Goal: Transaction & Acquisition: Purchase product/service

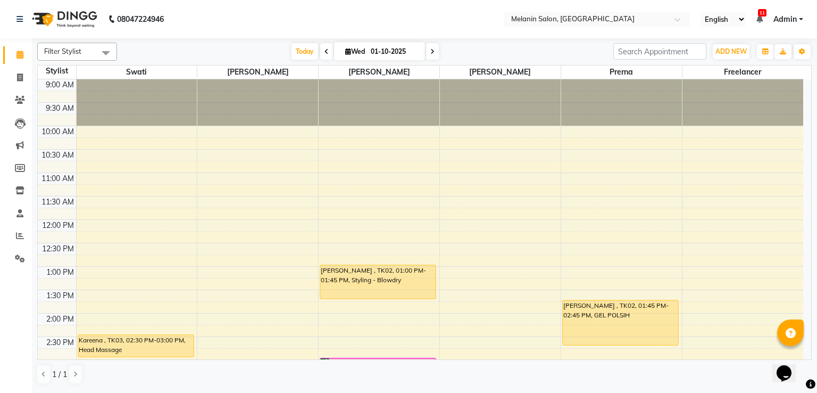
scroll to position [160, 0]
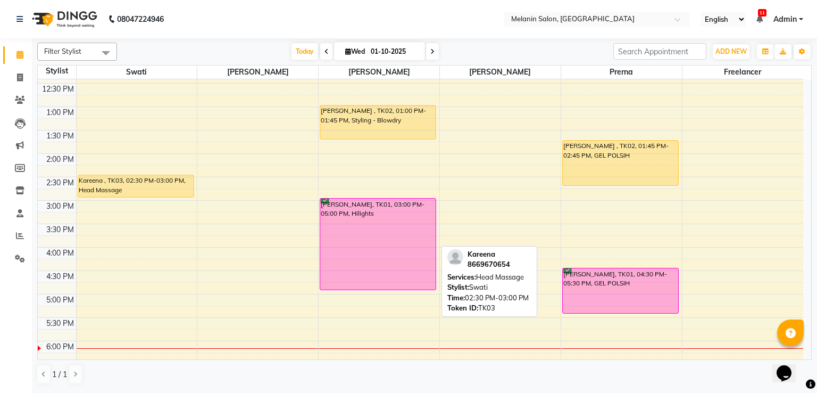
click at [151, 189] on div "Kareena , TK03, 02:30 PM-03:00 PM, Head Massage" at bounding box center [135, 186] width 115 height 22
select select "1"
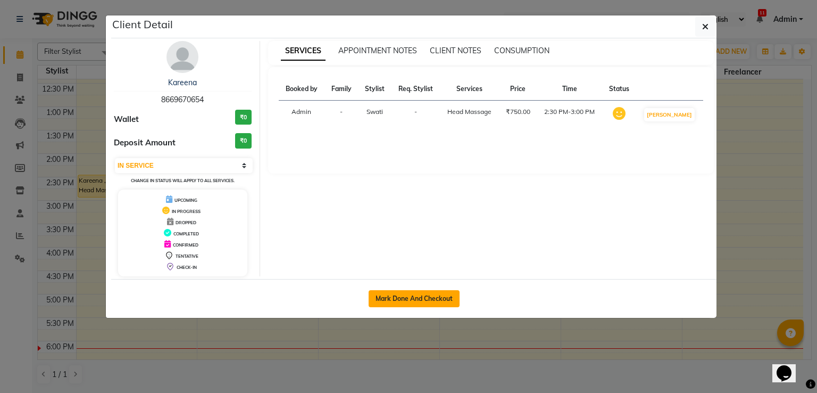
click at [413, 297] on button "Mark Done And Checkout" at bounding box center [414, 298] width 91 height 17
select select "service"
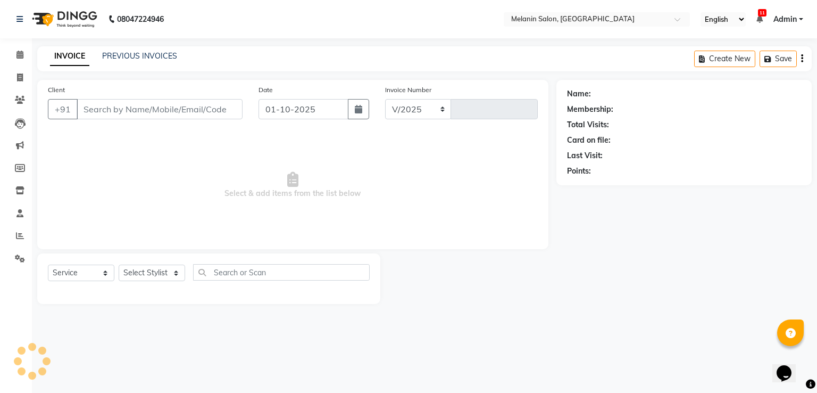
select select "6804"
type input "0470"
type input "8669670654"
select select "54305"
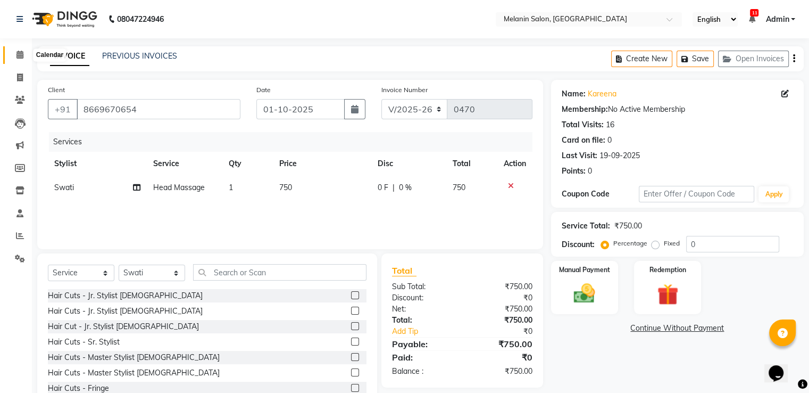
click at [24, 54] on span at bounding box center [20, 55] width 19 height 12
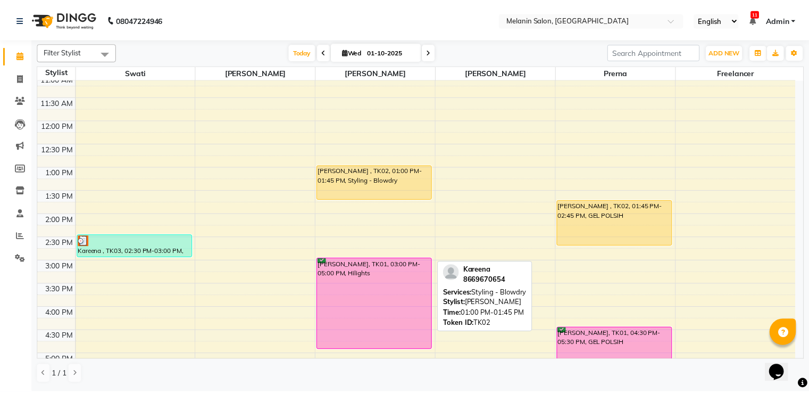
scroll to position [106, 0]
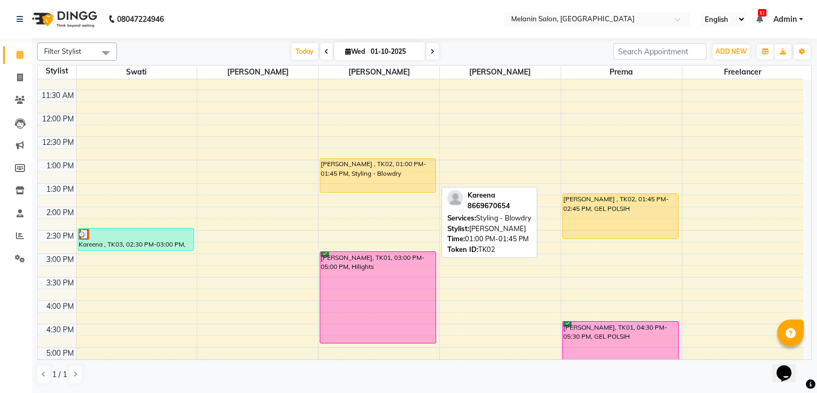
click at [372, 169] on div "[PERSON_NAME] , TK02, 01:00 PM-01:45 PM, Styling - Blowdry" at bounding box center [377, 176] width 115 height 34
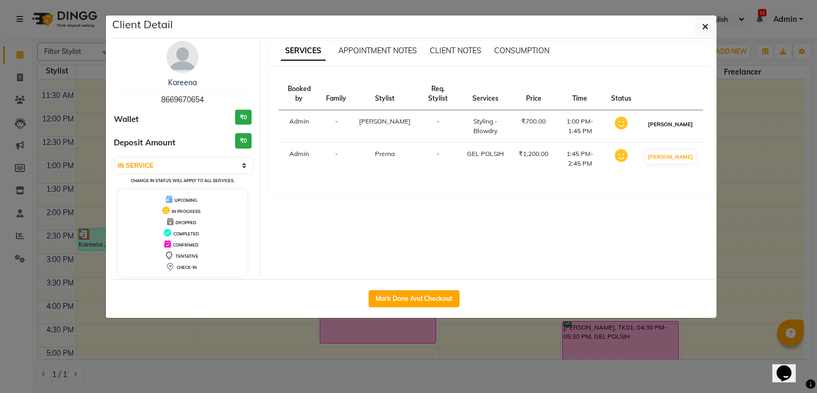
click at [679, 118] on button "[PERSON_NAME]" at bounding box center [670, 124] width 51 height 13
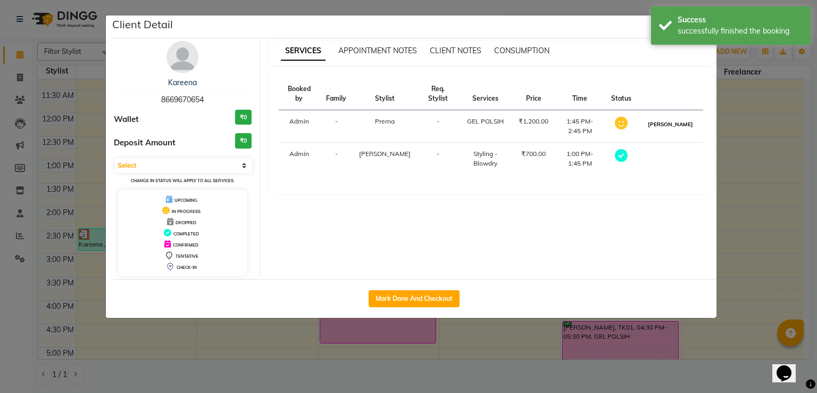
click at [677, 118] on button "[PERSON_NAME]" at bounding box center [670, 124] width 51 height 13
select select "3"
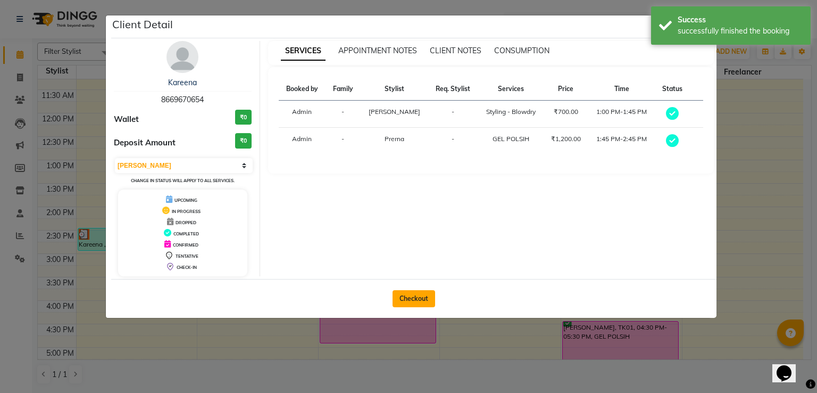
click at [421, 297] on button "Checkout" at bounding box center [414, 298] width 43 height 17
select select "service"
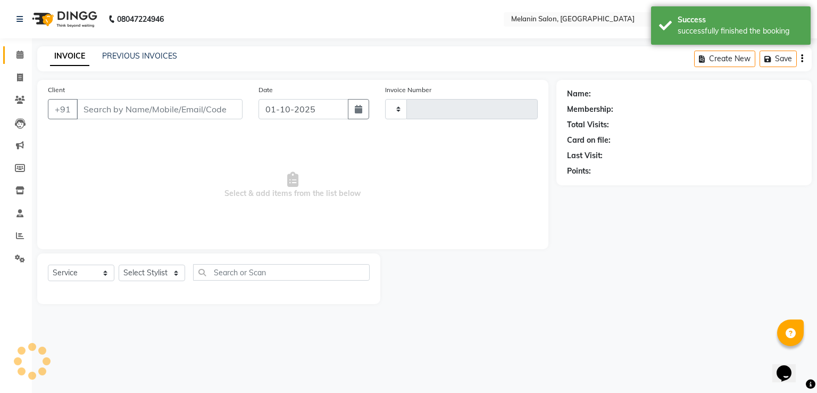
type input "0470"
select select "6804"
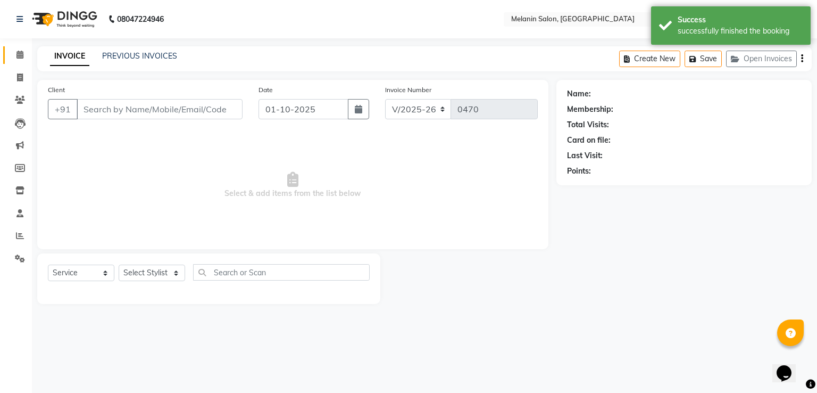
type input "8669670654"
select select "63064"
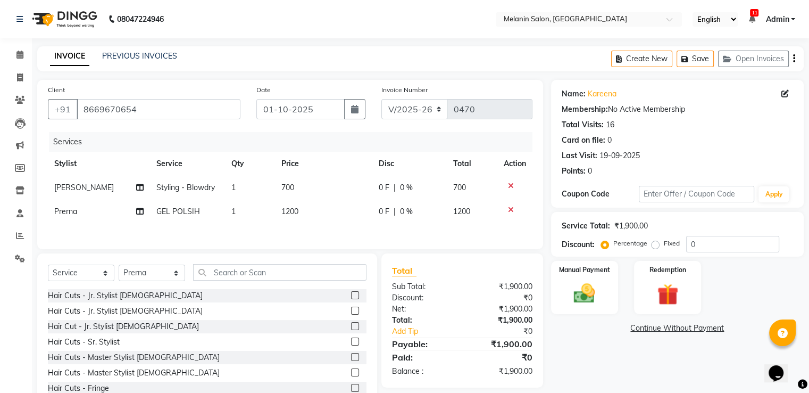
click at [159, 188] on span "Styling - Blowdry" at bounding box center [185, 188] width 59 height 10
select select "54300"
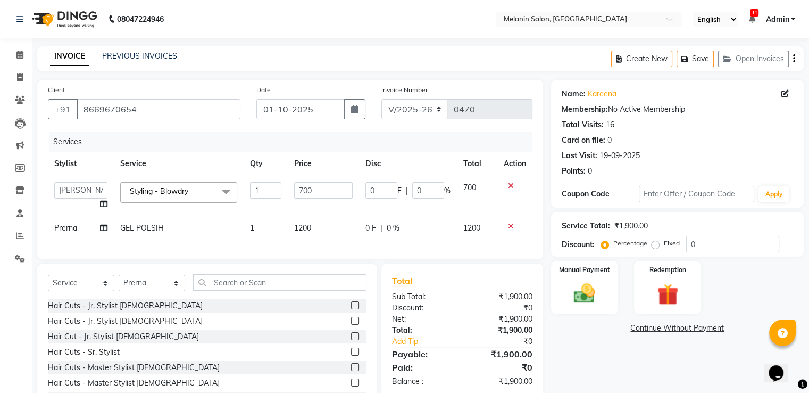
click at [169, 185] on span "Styling - Blowdry x" at bounding box center [178, 192] width 117 height 21
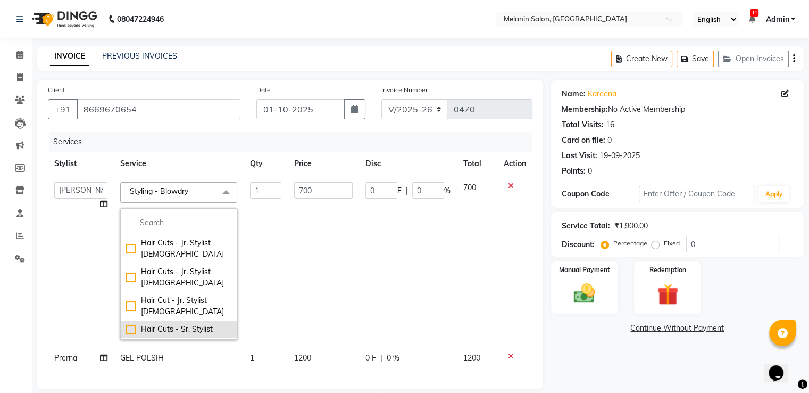
click at [168, 327] on div "Hair Cuts - Sr. Stylist" at bounding box center [178, 329] width 105 height 11
checkbox input "true"
checkbox input "false"
type input "1500"
click at [330, 259] on td "1500" at bounding box center [323, 261] width 71 height 170
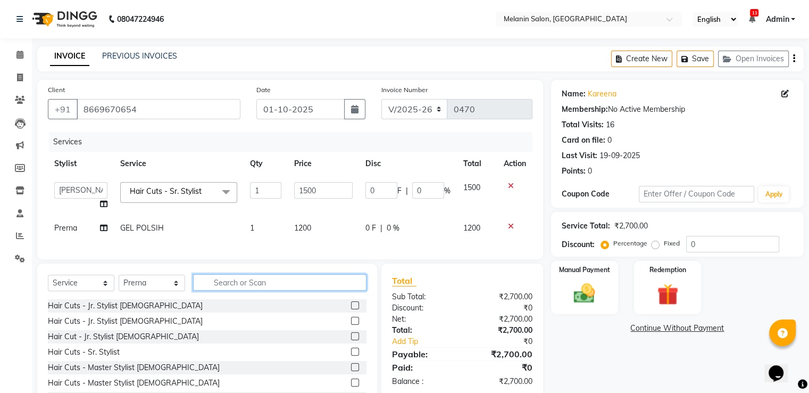
click at [230, 290] on input "text" at bounding box center [279, 282] width 173 height 16
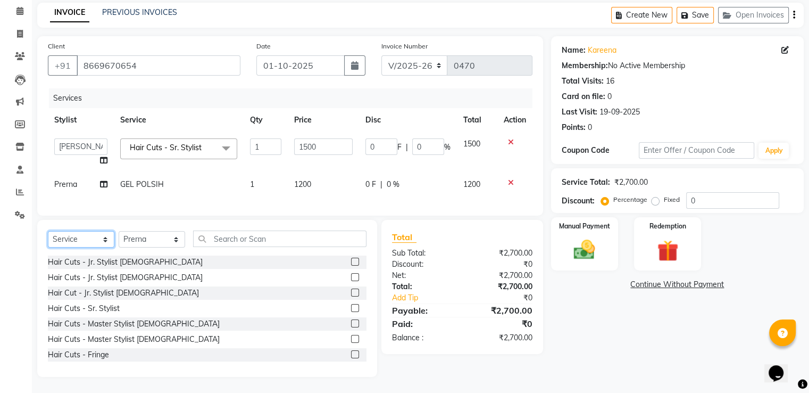
click at [64, 243] on select "Select Service Product Membership Package Voucher Prepaid Gift Card" at bounding box center [81, 239] width 67 height 16
click at [48, 231] on select "Select Service Product Membership Package Voucher Prepaid Gift Card" at bounding box center [81, 239] width 67 height 16
click at [128, 242] on select "Select Stylist [PERSON_NAME] freelancer [PERSON_NAME] [PERSON_NAME] [PERSON_NAM…" at bounding box center [152, 239] width 67 height 16
select select "54305"
click at [119, 231] on select "Select Stylist [PERSON_NAME] freelancer [PERSON_NAME] [PERSON_NAME] [PERSON_NAM…" at bounding box center [152, 239] width 67 height 16
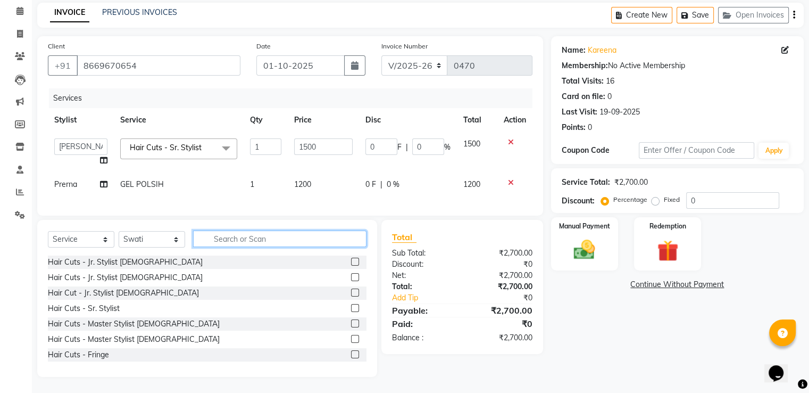
click at [225, 230] on input "text" at bounding box center [279, 238] width 173 height 16
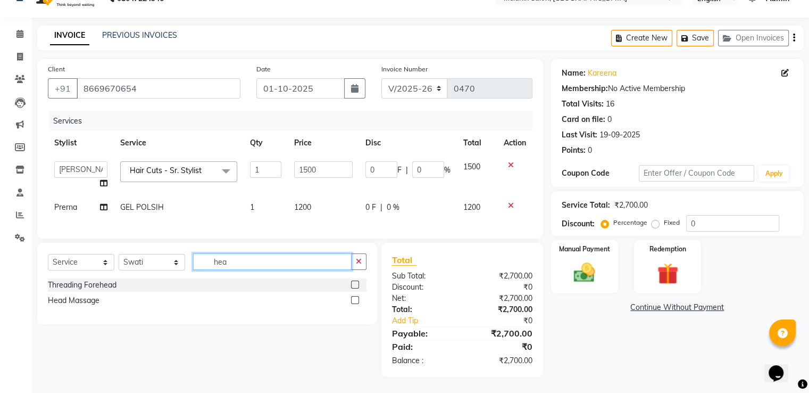
type input "hea"
click at [353, 301] on label at bounding box center [355, 300] width 8 height 8
click at [353, 301] on input "checkbox" at bounding box center [354, 300] width 7 height 7
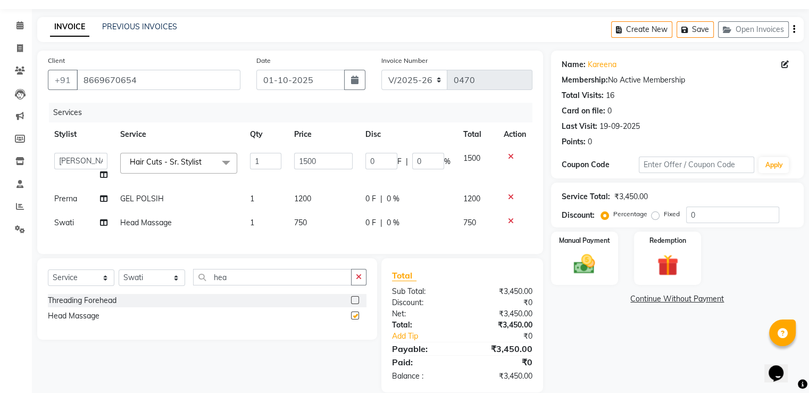
checkbox input "false"
click at [294, 278] on input "hea" at bounding box center [272, 277] width 159 height 16
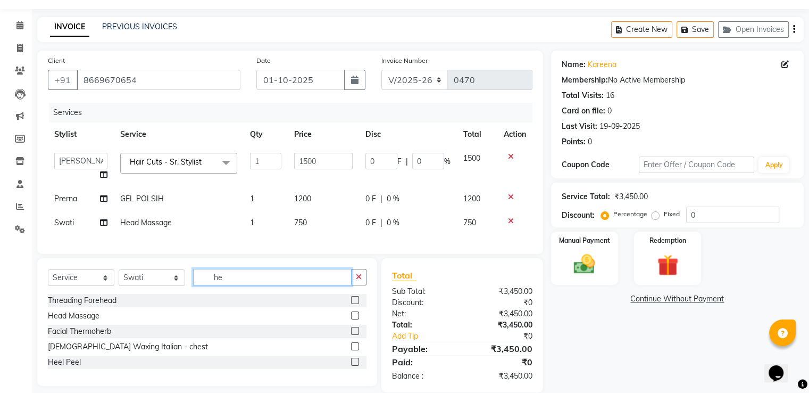
type input "h"
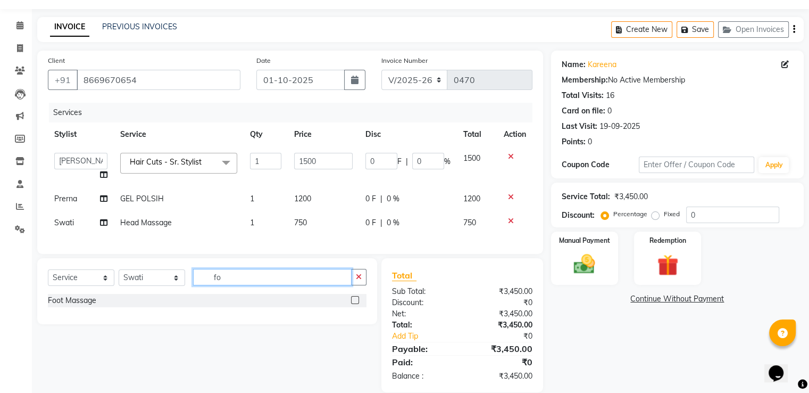
type input "f"
type input "app"
drag, startPoint x: 353, startPoint y: 306, endPoint x: 345, endPoint y: 309, distance: 9.1
click at [352, 304] on label at bounding box center [355, 300] width 8 height 8
click at [352, 304] on input "checkbox" at bounding box center [354, 300] width 7 height 7
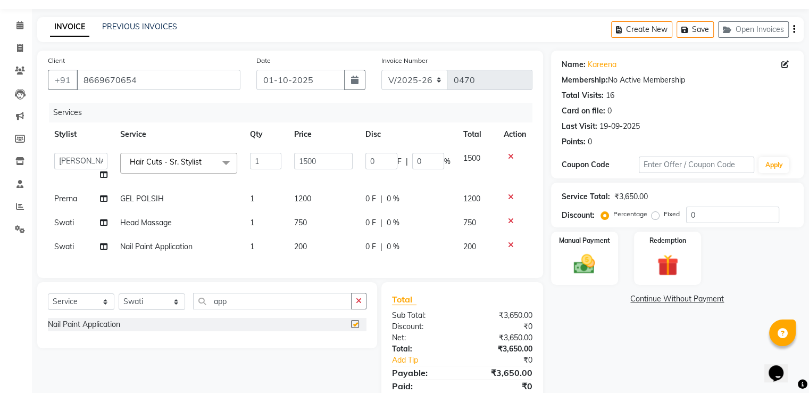
checkbox input "false"
click at [228, 197] on td "GEL POLSIH" at bounding box center [179, 199] width 130 height 24
select select "63064"
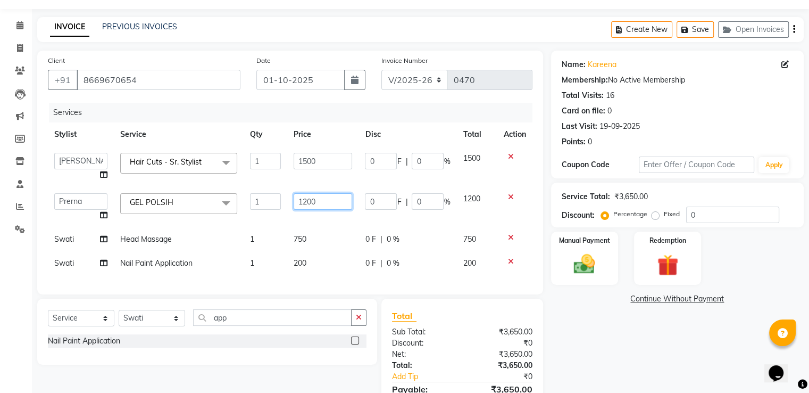
click at [321, 205] on input "1200" at bounding box center [323, 201] width 59 height 16
type input "1500"
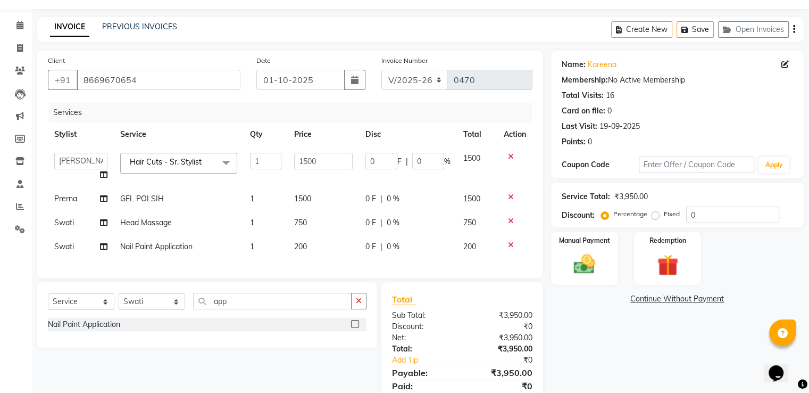
click at [579, 330] on div "Name: [PERSON_NAME] Membership: No Active Membership Total Visits: 16 Card on f…" at bounding box center [681, 234] width 261 height 366
click at [573, 265] on img at bounding box center [585, 265] width 36 height 26
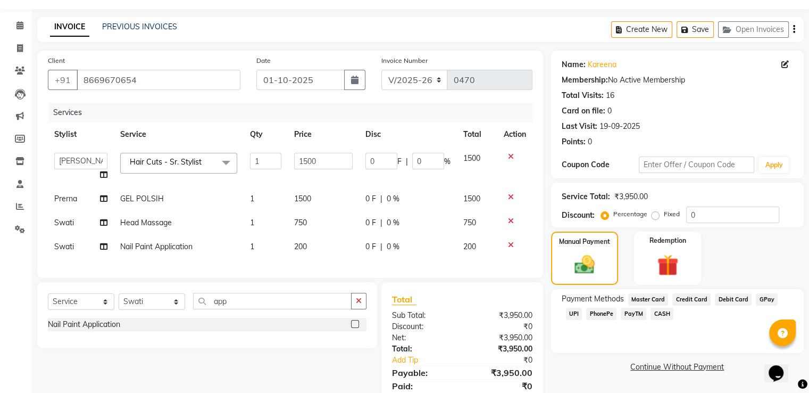
click at [572, 316] on span "UPI" at bounding box center [574, 314] width 16 height 12
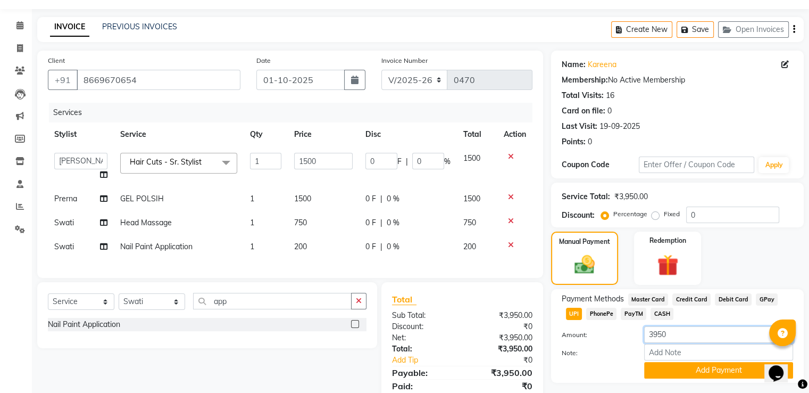
click at [683, 338] on input "3950" at bounding box center [718, 334] width 149 height 16
type input "3"
type input "5"
type input "450"
click at [688, 365] on button "Add Payment" at bounding box center [718, 370] width 149 height 16
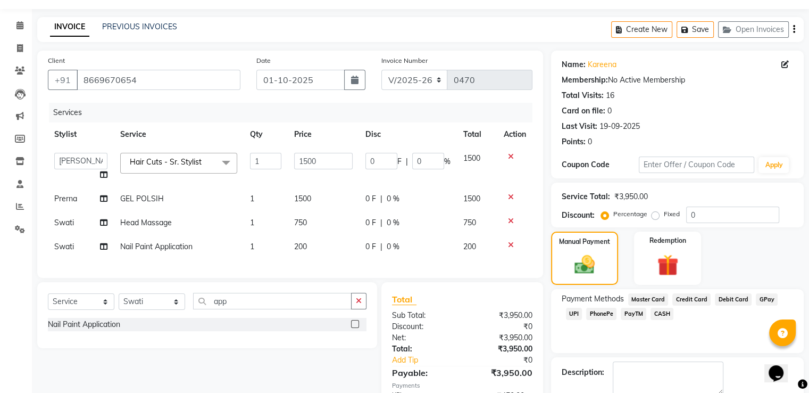
click at [662, 316] on span "CASH" at bounding box center [662, 314] width 23 height 12
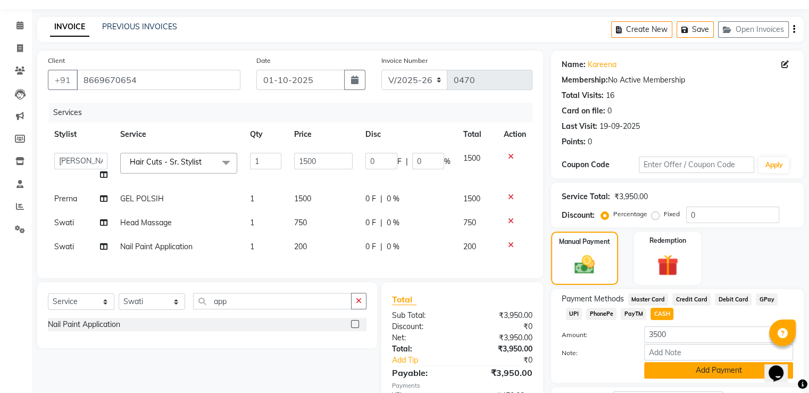
click at [672, 370] on button "Add Payment" at bounding box center [718, 370] width 149 height 16
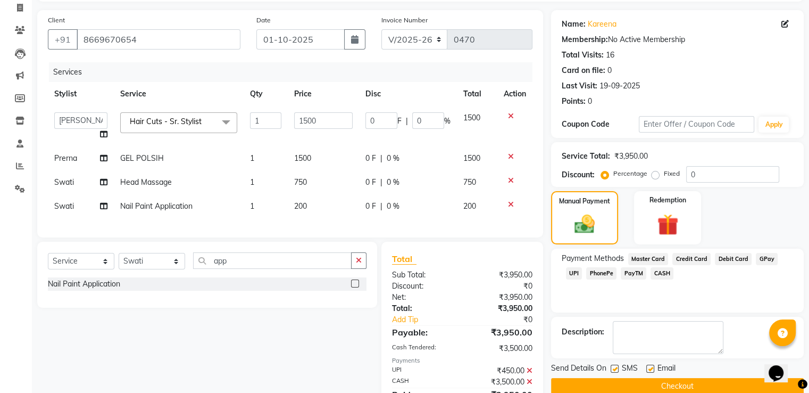
scroll to position [126, 0]
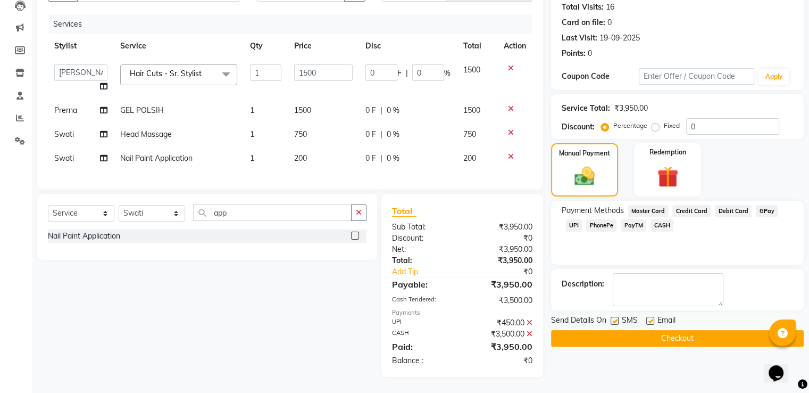
click at [692, 336] on button "Checkout" at bounding box center [677, 338] width 253 height 16
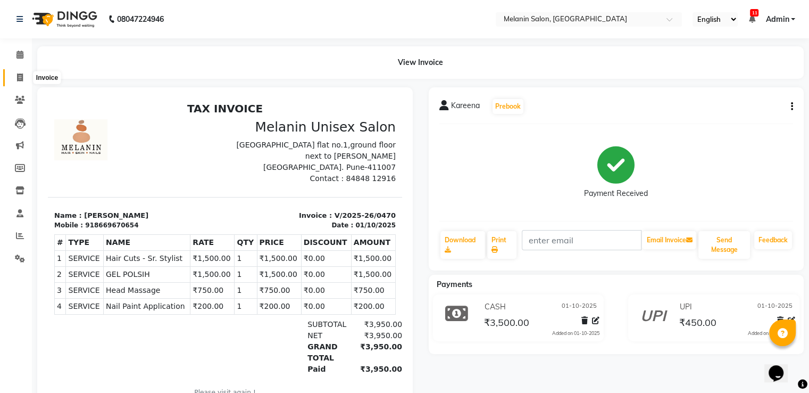
click at [20, 81] on icon at bounding box center [20, 77] width 6 height 8
select select "service"
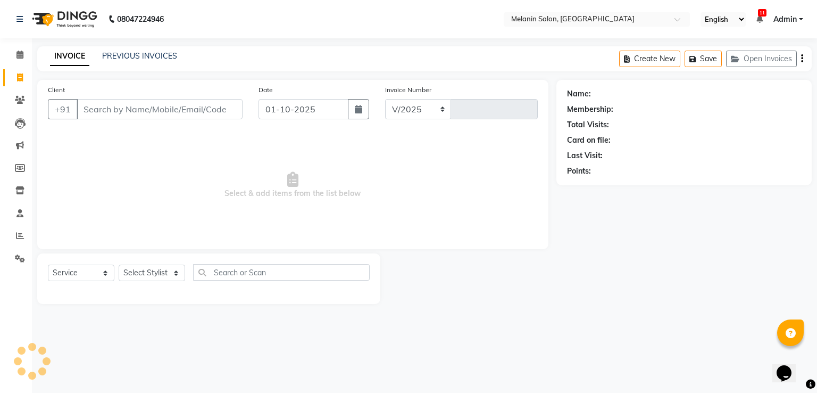
select select "6804"
type input "0471"
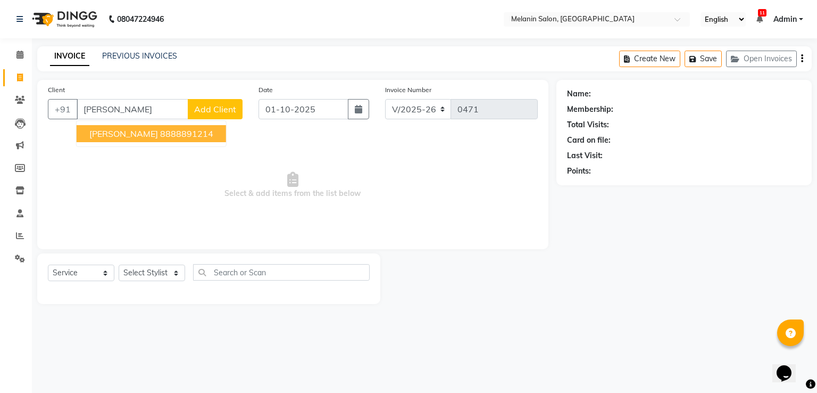
click at [109, 130] on span "[PERSON_NAME]" at bounding box center [123, 133] width 69 height 11
type input "8888891214"
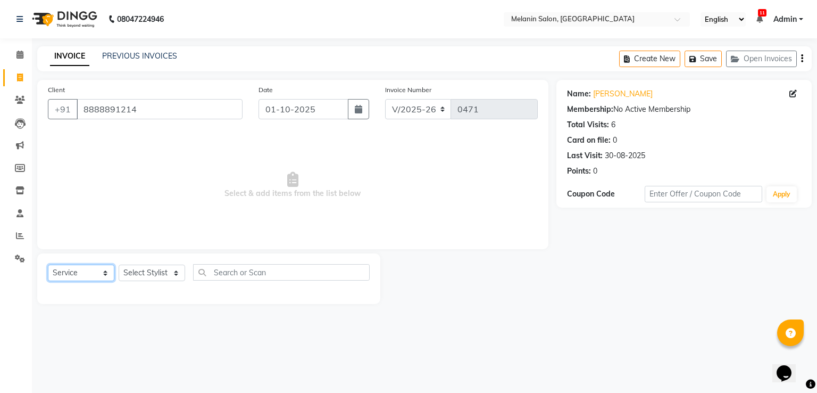
click at [68, 277] on select "Select Service Product Membership Package Voucher Prepaid Gift Card" at bounding box center [81, 272] width 67 height 16
click at [48, 265] on select "Select Service Product Membership Package Voucher Prepaid Gift Card" at bounding box center [81, 272] width 67 height 16
click at [132, 275] on select "Select Stylist [PERSON_NAME] freelancer [PERSON_NAME] [PERSON_NAME] [PERSON_NAM…" at bounding box center [152, 272] width 67 height 16
select select "54302"
click at [119, 265] on select "Select Stylist [PERSON_NAME] freelancer [PERSON_NAME] [PERSON_NAME] [PERSON_NAM…" at bounding box center [152, 272] width 67 height 16
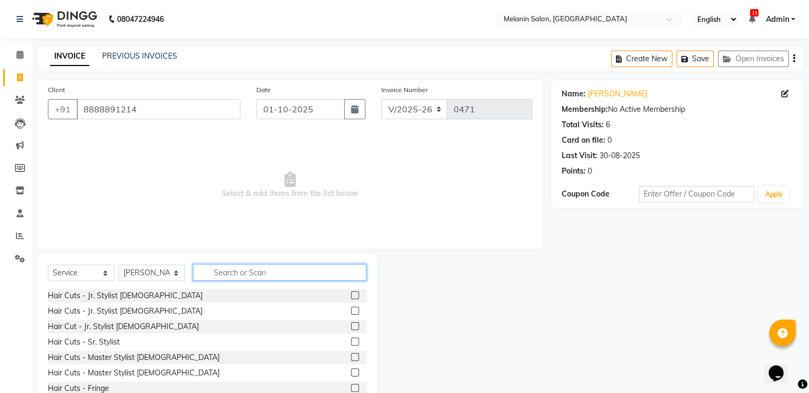
click at [212, 274] on input "text" at bounding box center [279, 272] width 173 height 16
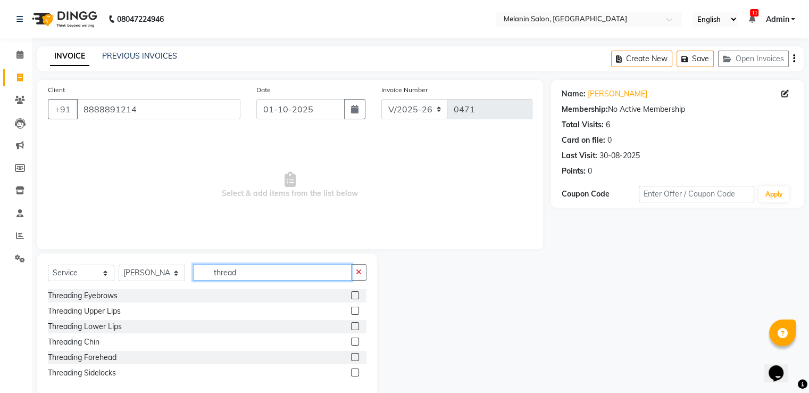
type input "thread"
click at [355, 297] on label at bounding box center [355, 295] width 8 height 8
click at [355, 297] on input "checkbox" at bounding box center [354, 295] width 7 height 7
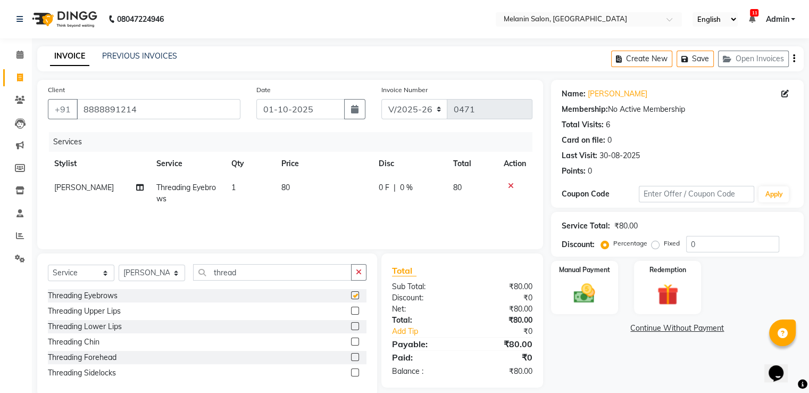
checkbox input "false"
click at [355, 343] on label at bounding box center [355, 341] width 8 height 8
click at [355, 343] on input "checkbox" at bounding box center [354, 341] width 7 height 7
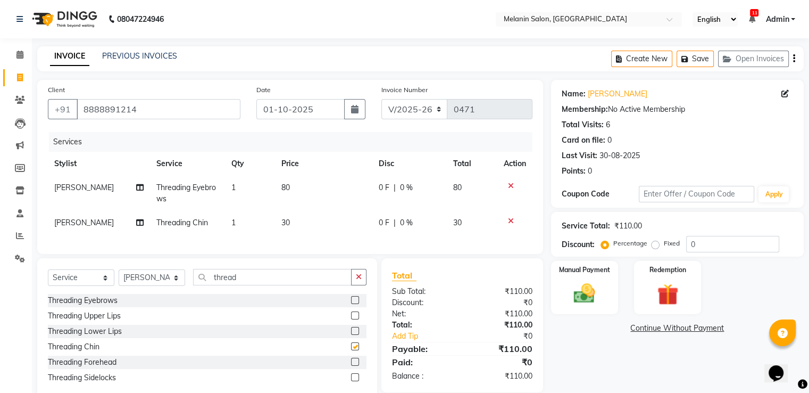
checkbox input "false"
click at [595, 295] on img at bounding box center [585, 294] width 36 height 26
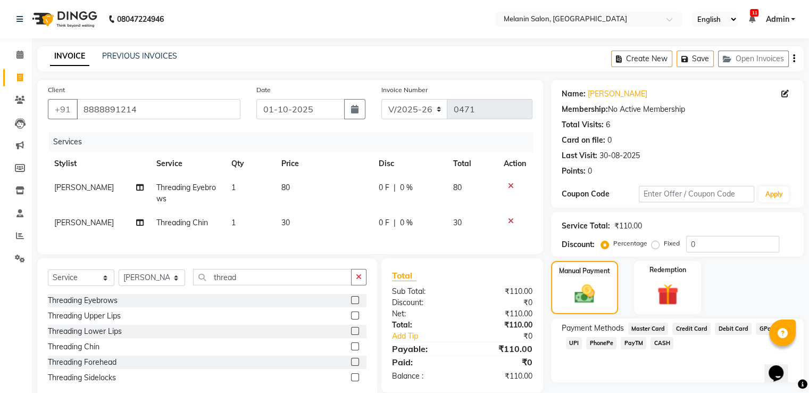
click at [578, 343] on span "UPI" at bounding box center [574, 343] width 16 height 12
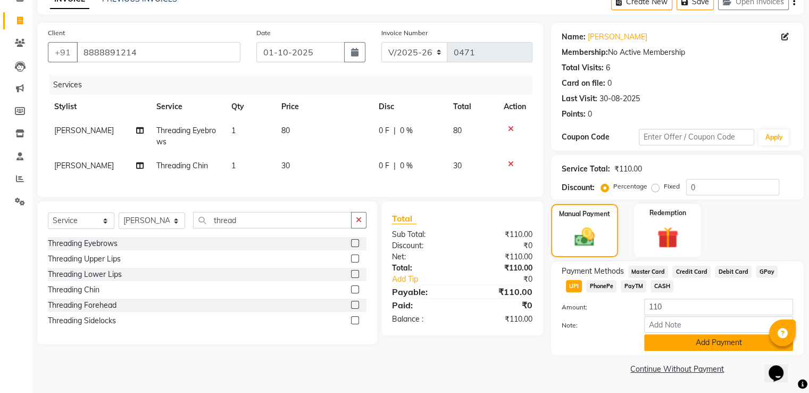
click at [695, 338] on button "Add Payment" at bounding box center [718, 342] width 149 height 16
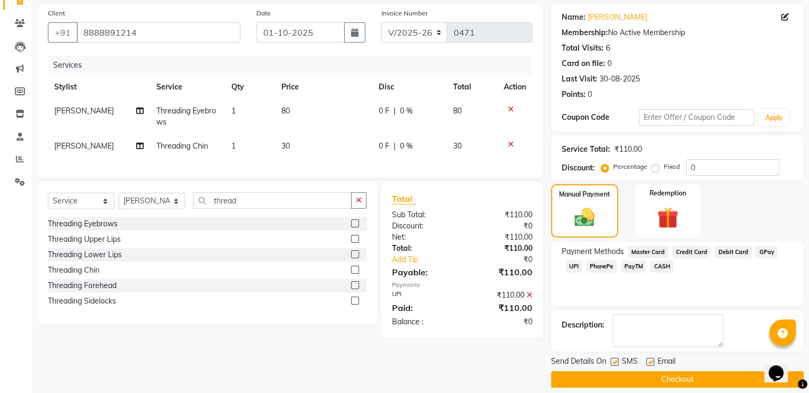
scroll to position [87, 0]
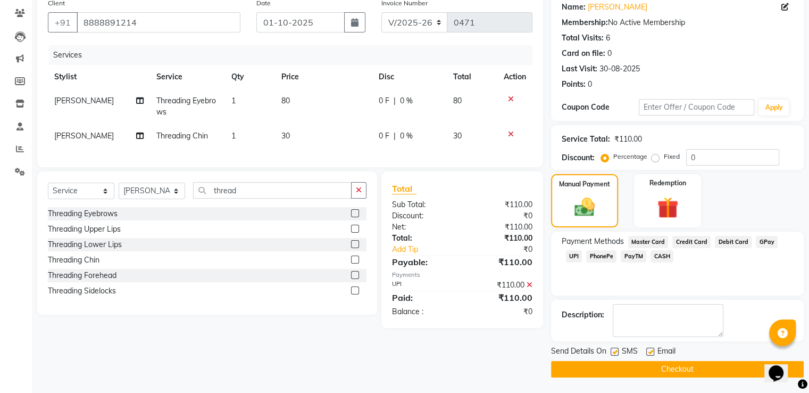
click at [677, 367] on button "Checkout" at bounding box center [677, 369] width 253 height 16
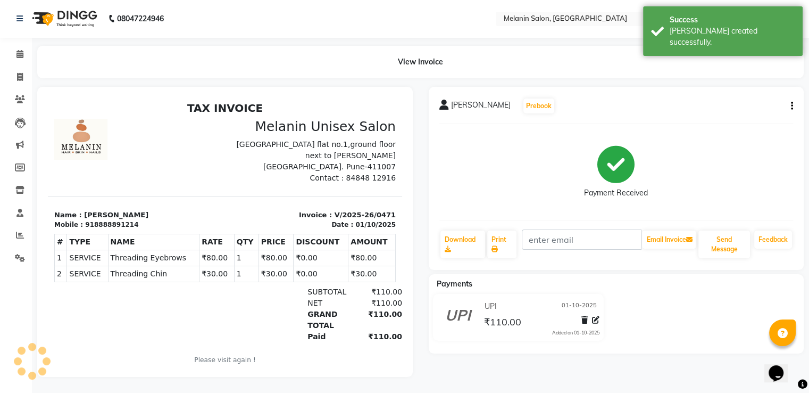
scroll to position [9, 0]
click at [16, 52] on span at bounding box center [20, 54] width 19 height 12
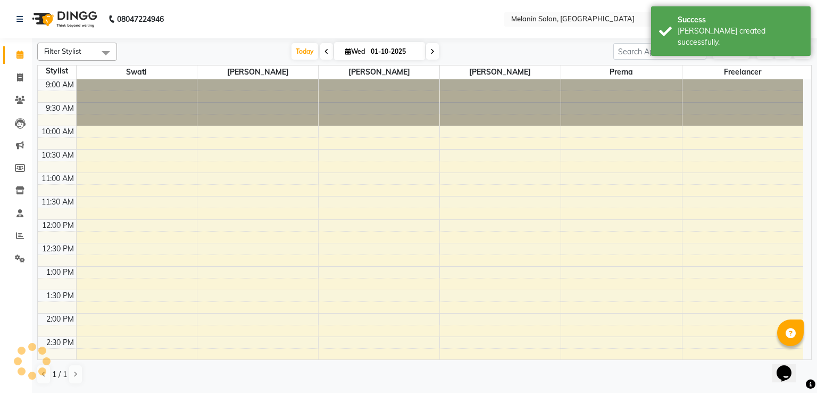
scroll to position [256, 0]
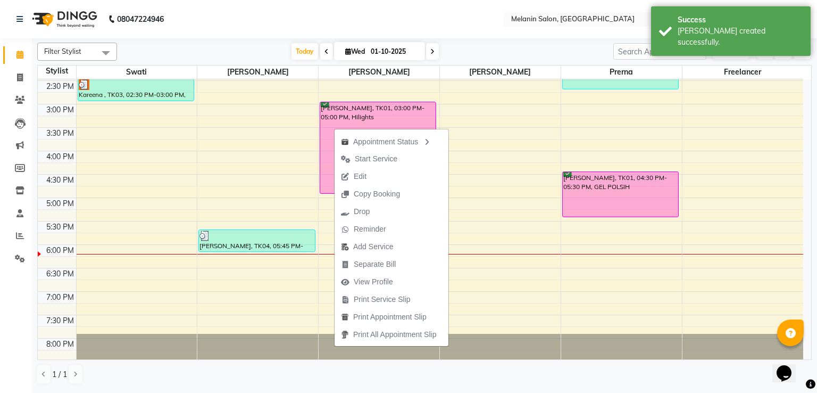
click at [334, 128] on div "Appointment Status Start Service Edit Copy Booking Drop Reminder Add Service Se…" at bounding box center [391, 237] width 115 height 219
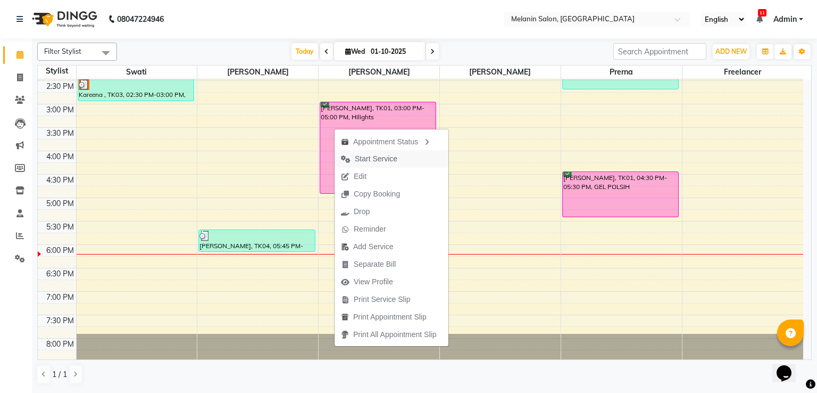
click at [357, 159] on span "Start Service" at bounding box center [376, 158] width 43 height 11
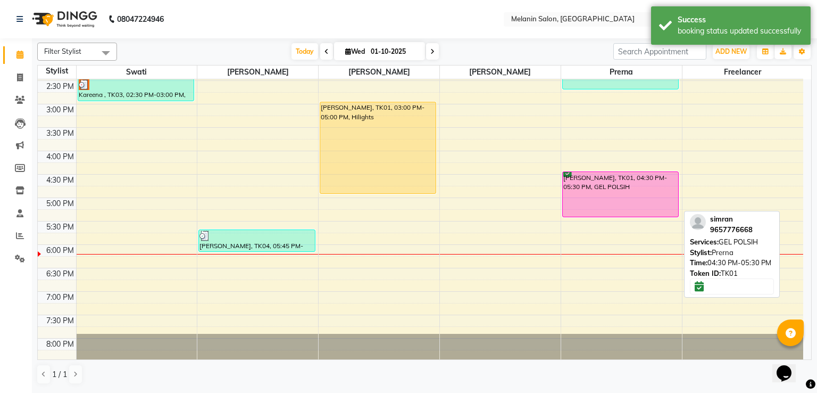
click at [564, 197] on div "[PERSON_NAME], TK01, 04:30 PM-05:30 PM, GEL POLSIH" at bounding box center [620, 194] width 115 height 45
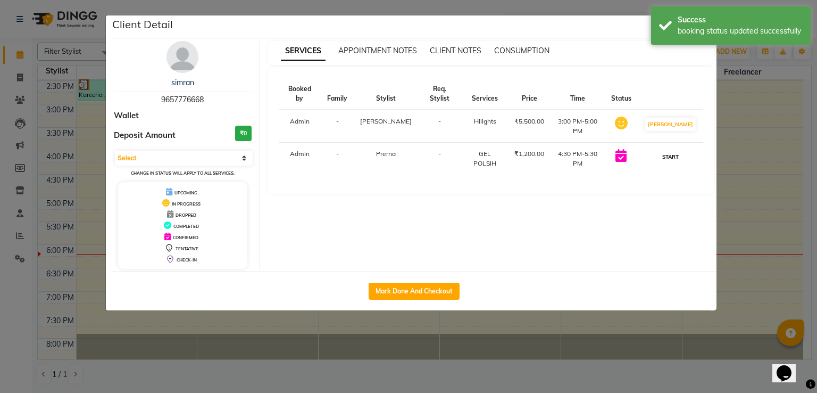
click at [679, 150] on button "START" at bounding box center [671, 156] width 22 height 13
select select "1"
click at [766, 179] on ngb-modal-window "Client Detail [PERSON_NAME] 9657776668 Wallet Deposit Amount ₹0 Select IN SERVI…" at bounding box center [408, 196] width 817 height 393
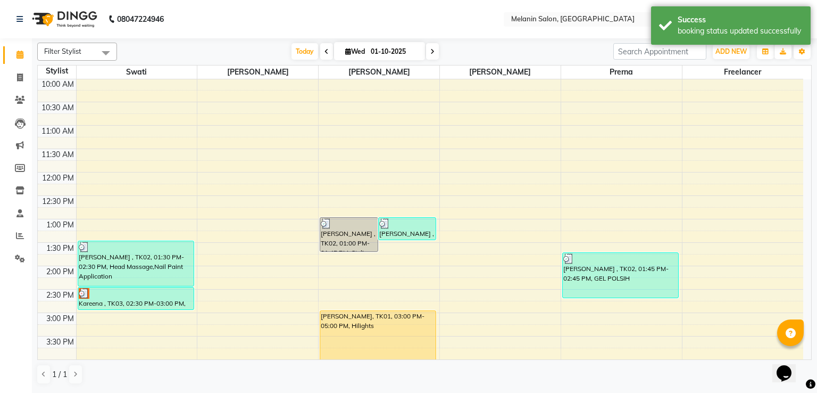
scroll to position [43, 0]
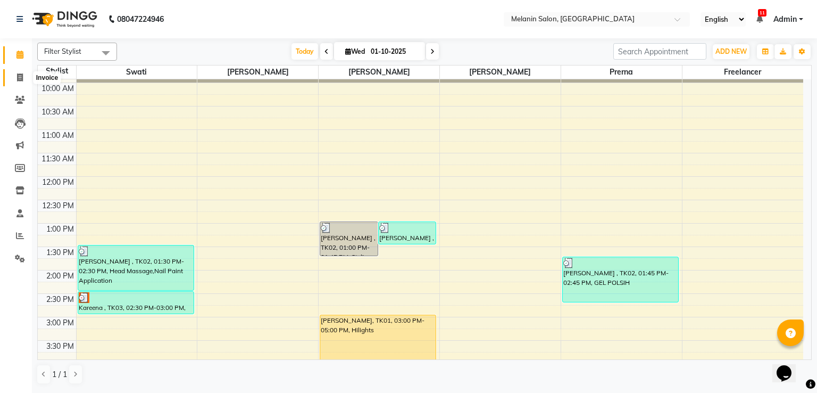
click at [21, 81] on icon at bounding box center [20, 77] width 6 height 8
select select "service"
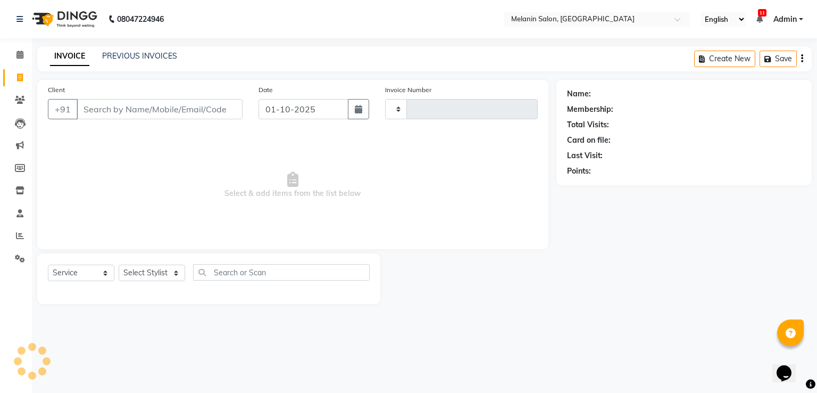
type input "0472"
select select "6804"
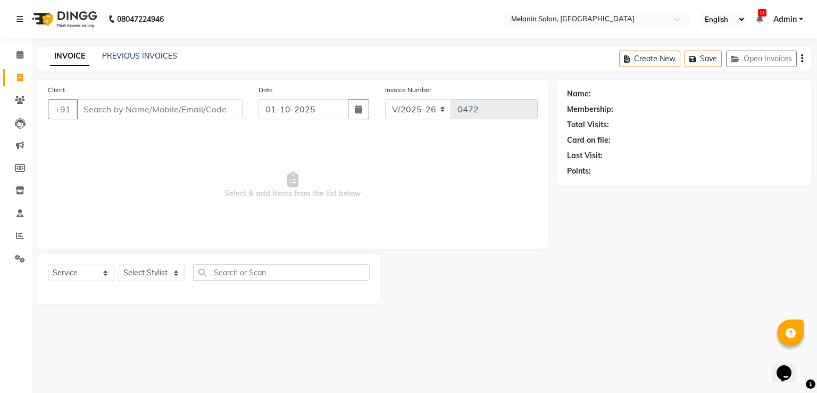
click at [115, 107] on input "Client" at bounding box center [160, 109] width 166 height 20
type input "8087837316"
click at [207, 115] on button "Add Client" at bounding box center [215, 109] width 55 height 20
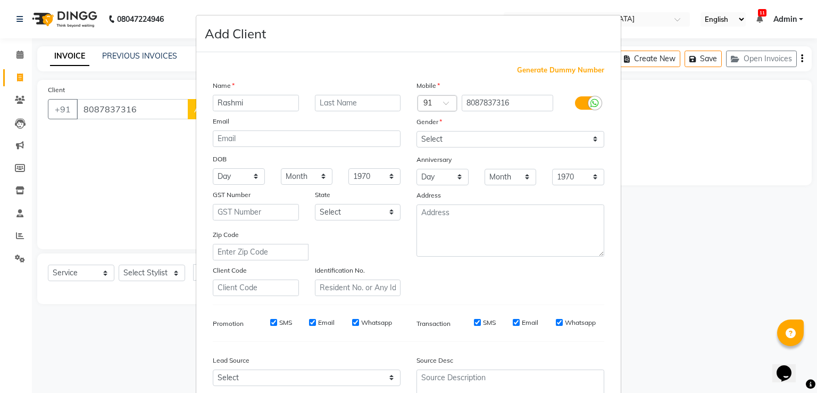
type input "Rashmi"
click at [446, 143] on select "Select [DEMOGRAPHIC_DATA] [DEMOGRAPHIC_DATA] Other Prefer Not To Say" at bounding box center [511, 139] width 188 height 16
select select "[DEMOGRAPHIC_DATA]"
click at [417, 131] on select "Select [DEMOGRAPHIC_DATA] [DEMOGRAPHIC_DATA] Other Prefer Not To Say" at bounding box center [511, 139] width 188 height 16
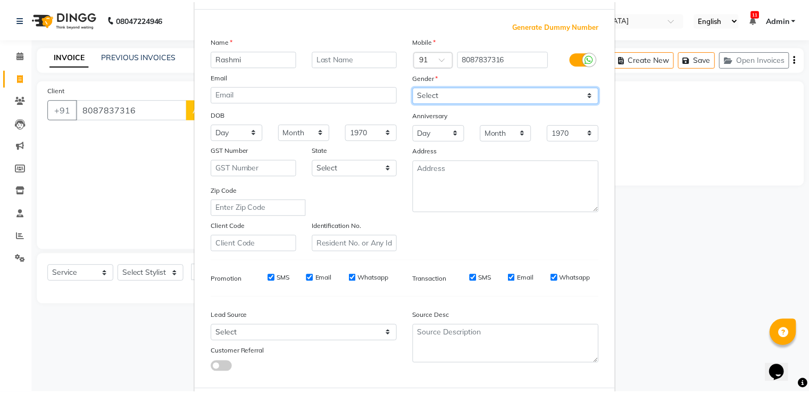
scroll to position [104, 0]
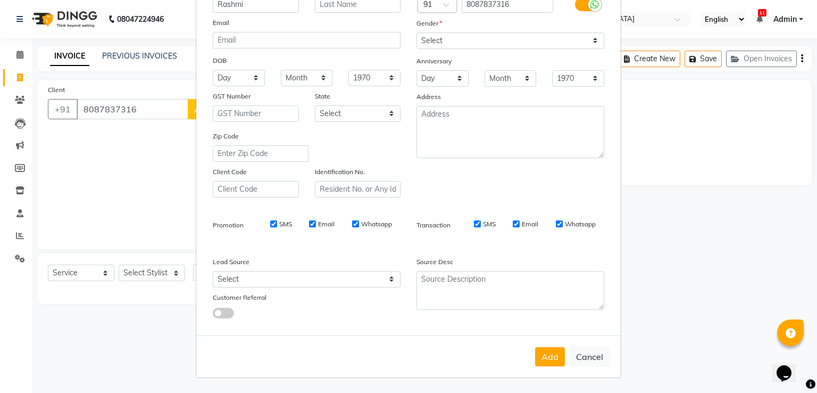
click at [556, 356] on button "Add" at bounding box center [550, 356] width 30 height 19
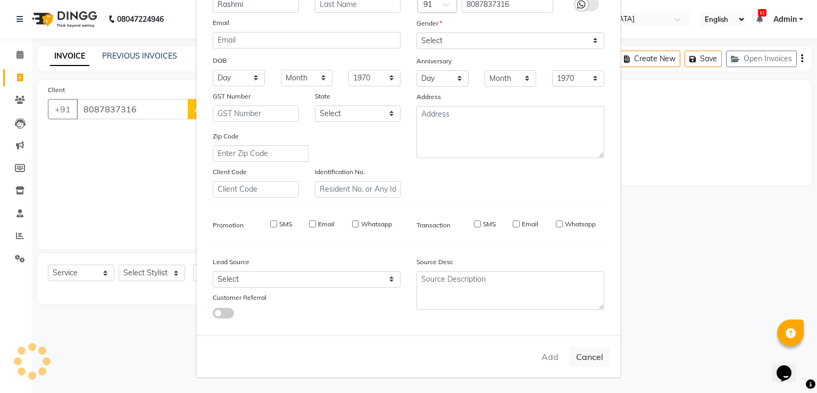
select select
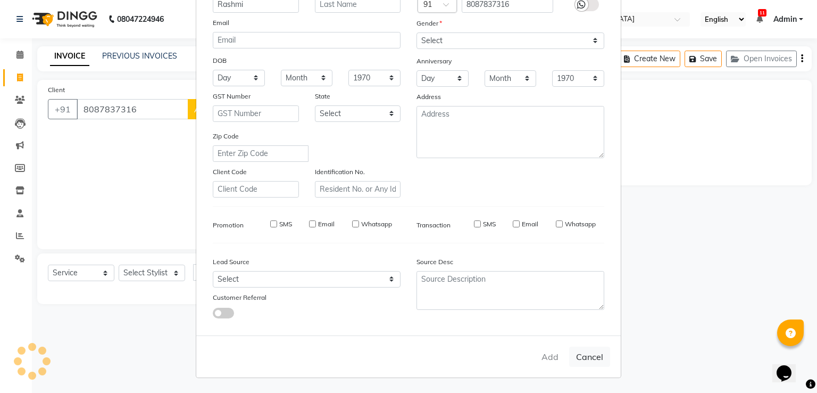
select select
checkbox input "false"
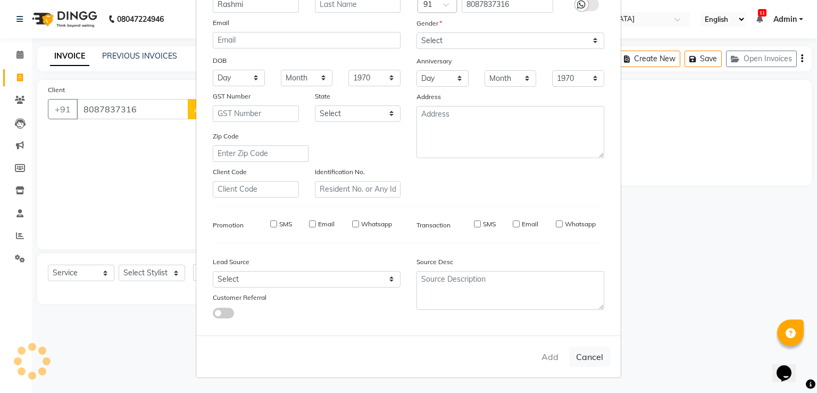
checkbox input "false"
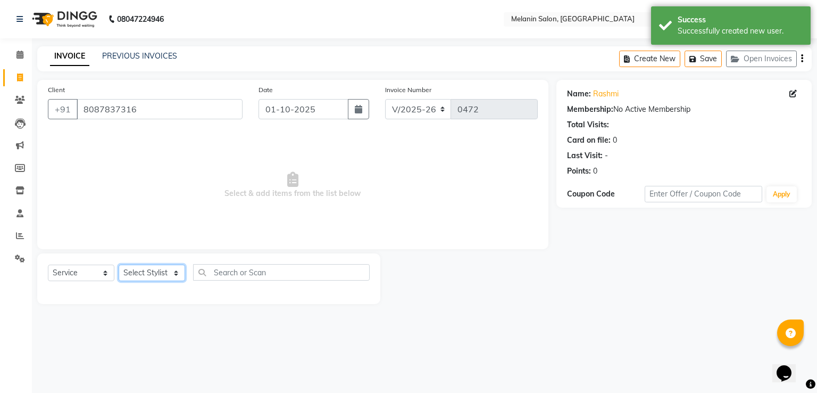
click at [137, 277] on select "Select Stylist [PERSON_NAME] freelancer [PERSON_NAME] [PERSON_NAME] [PERSON_NAM…" at bounding box center [152, 272] width 67 height 16
select select "54305"
click at [119, 265] on select "Select Stylist [PERSON_NAME] freelancer [PERSON_NAME] [PERSON_NAME] [PERSON_NAM…" at bounding box center [152, 272] width 67 height 16
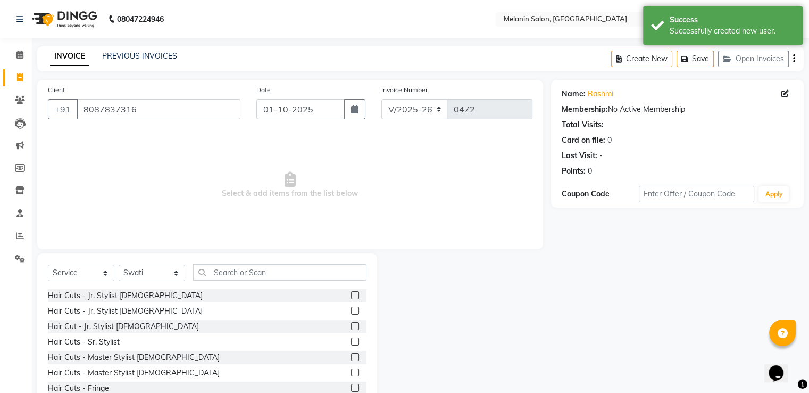
click at [264, 263] on div "Select Service Product Membership Package Voucher Prepaid Gift Card Select Styl…" at bounding box center [207, 331] width 340 height 157
click at [250, 275] on input "text" at bounding box center [279, 272] width 173 height 16
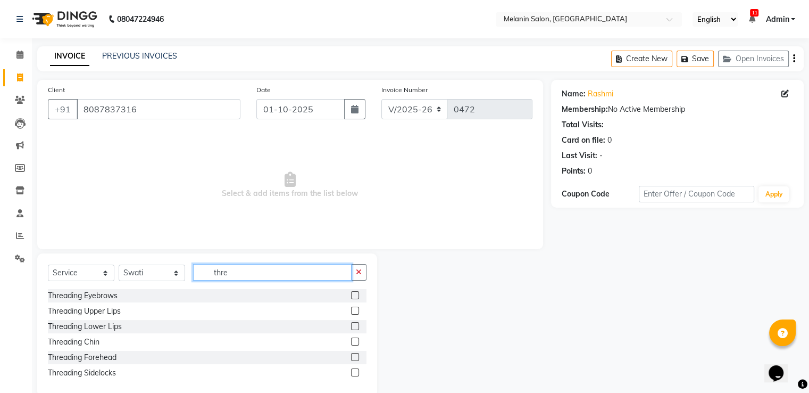
type input "thre"
click at [357, 294] on label at bounding box center [355, 295] width 8 height 8
click at [357, 294] on input "checkbox" at bounding box center [354, 295] width 7 height 7
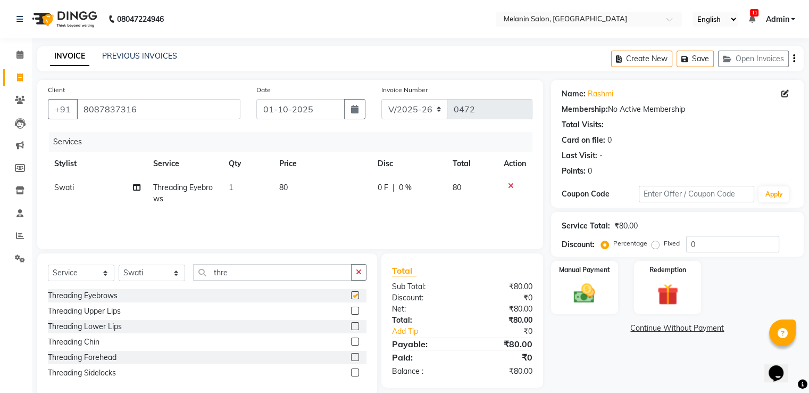
checkbox input "false"
click at [355, 313] on label at bounding box center [355, 310] width 8 height 8
click at [355, 313] on input "checkbox" at bounding box center [354, 311] width 7 height 7
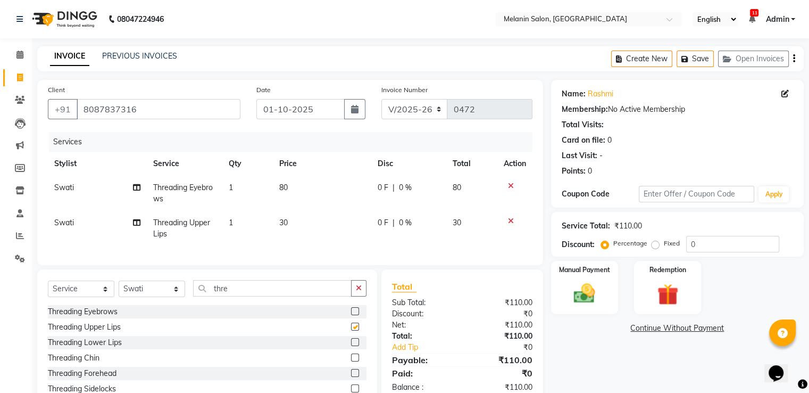
checkbox input "false"
click at [583, 292] on img at bounding box center [585, 294] width 36 height 26
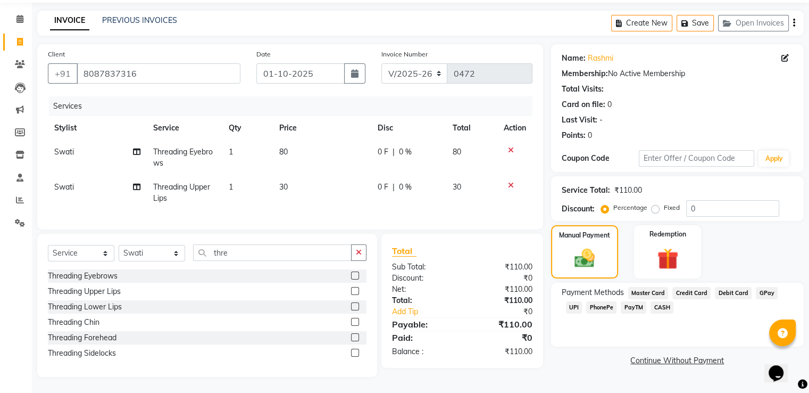
click at [580, 301] on span "UPI" at bounding box center [574, 307] width 16 height 12
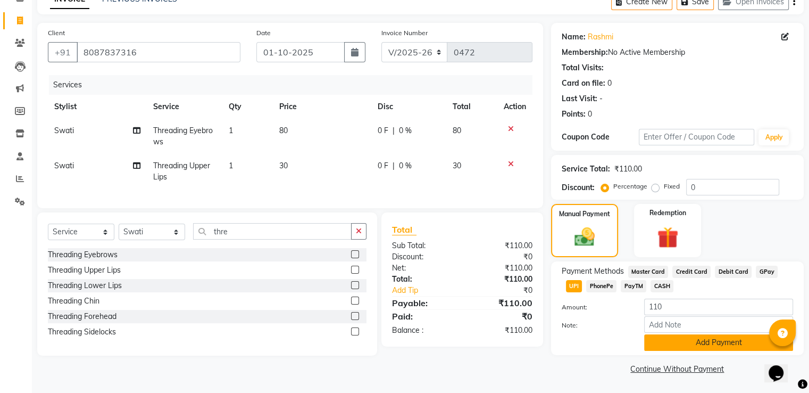
click at [682, 345] on button "Add Payment" at bounding box center [718, 342] width 149 height 16
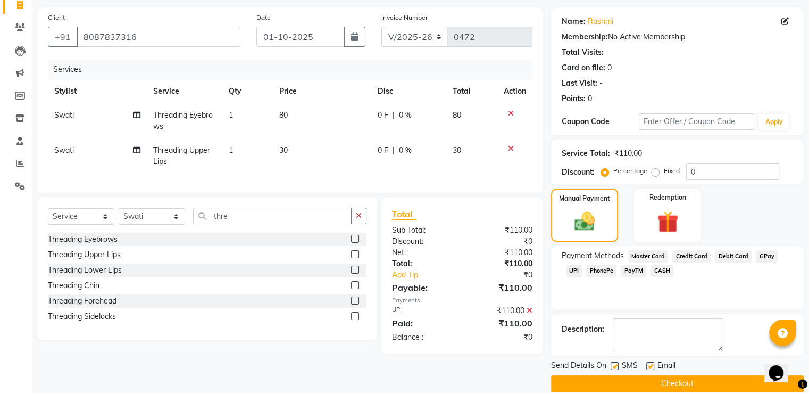
scroll to position [87, 0]
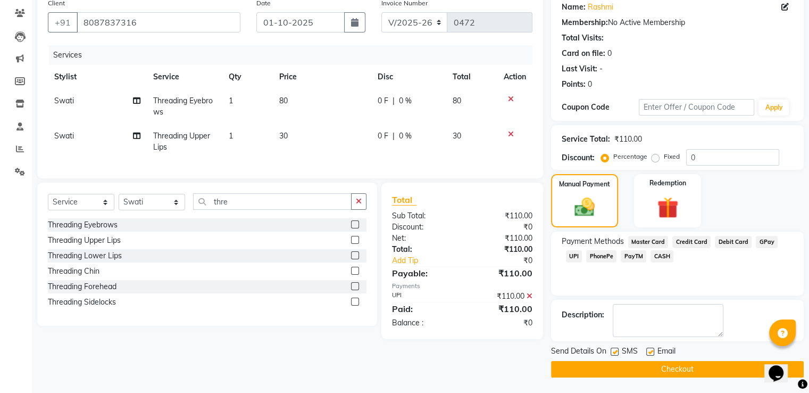
click at [679, 367] on button "Checkout" at bounding box center [677, 369] width 253 height 16
